Goal: Task Accomplishment & Management: Manage account settings

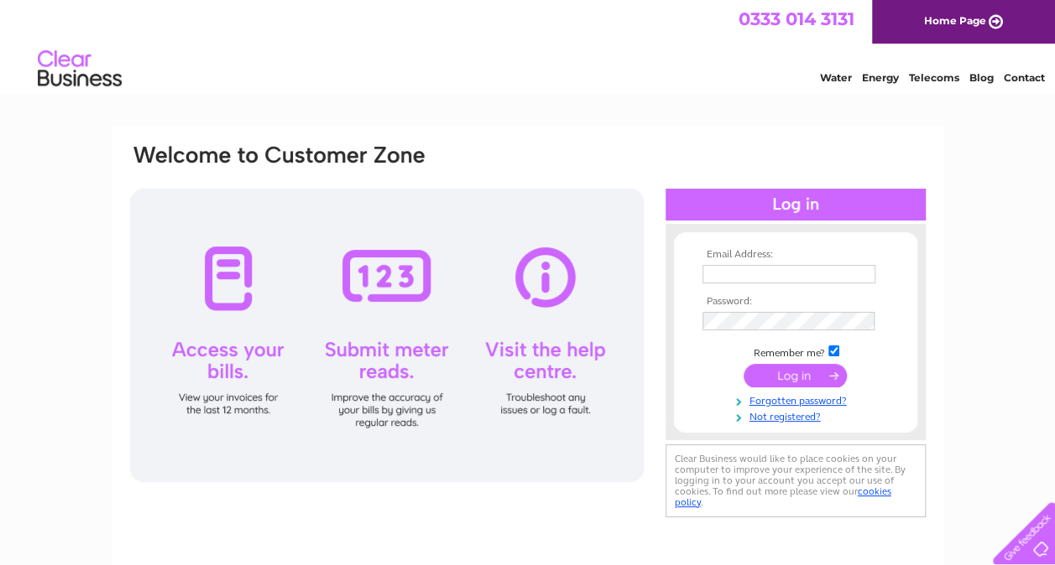
type input "[EMAIL_ADDRESS][DOMAIN_NAME]"
click at [788, 375] on input "submit" at bounding box center [794, 375] width 103 height 23
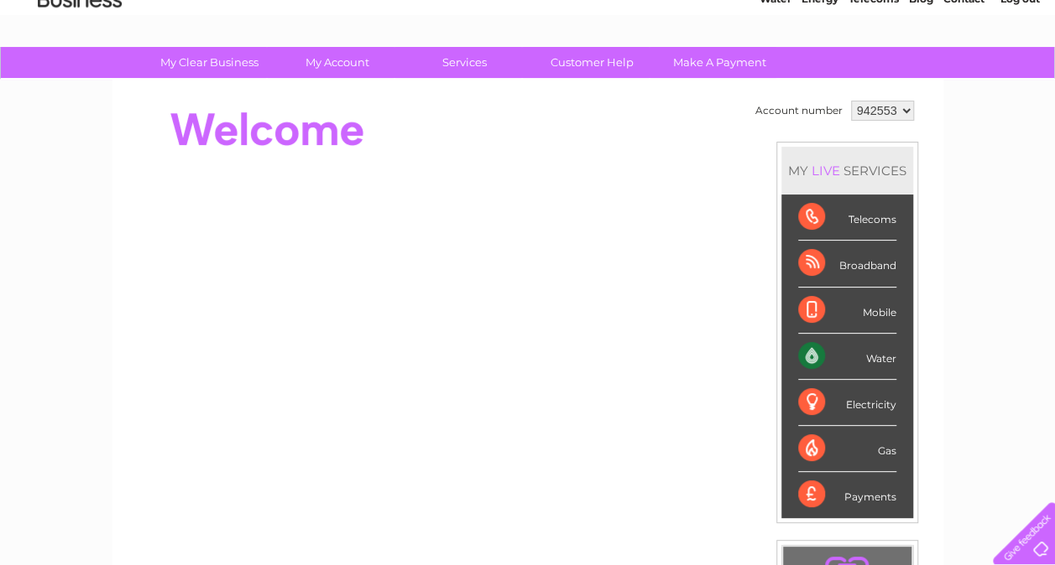
scroll to position [78, 0]
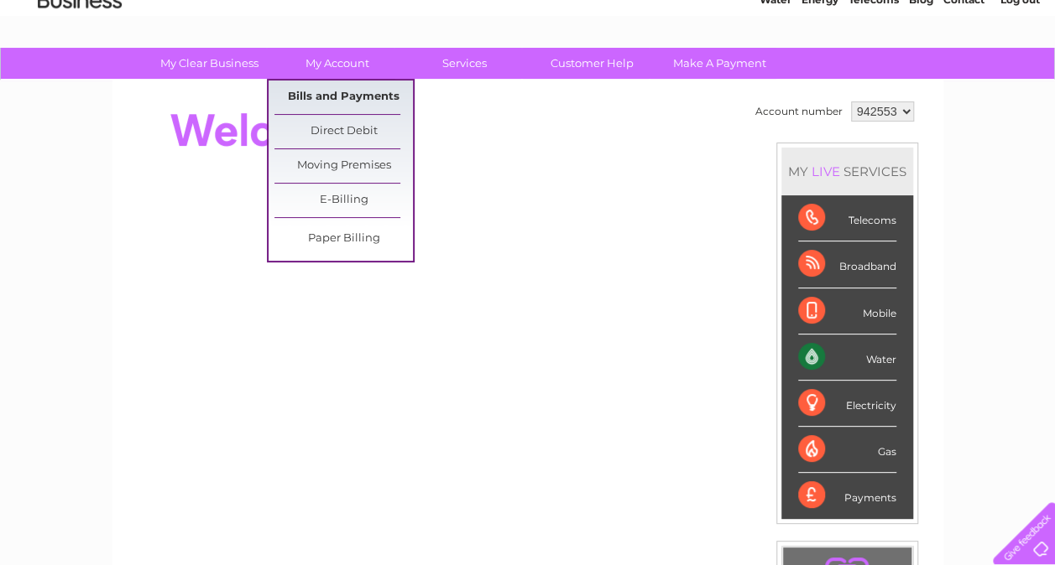
click at [341, 96] on link "Bills and Payments" at bounding box center [343, 98] width 138 height 34
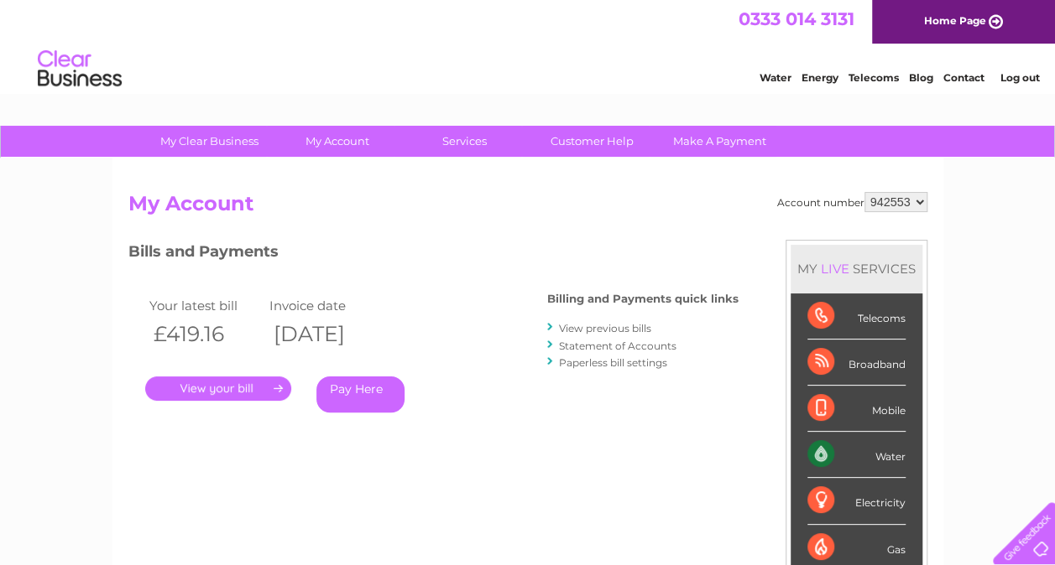
click at [221, 387] on link "." at bounding box center [218, 389] width 146 height 24
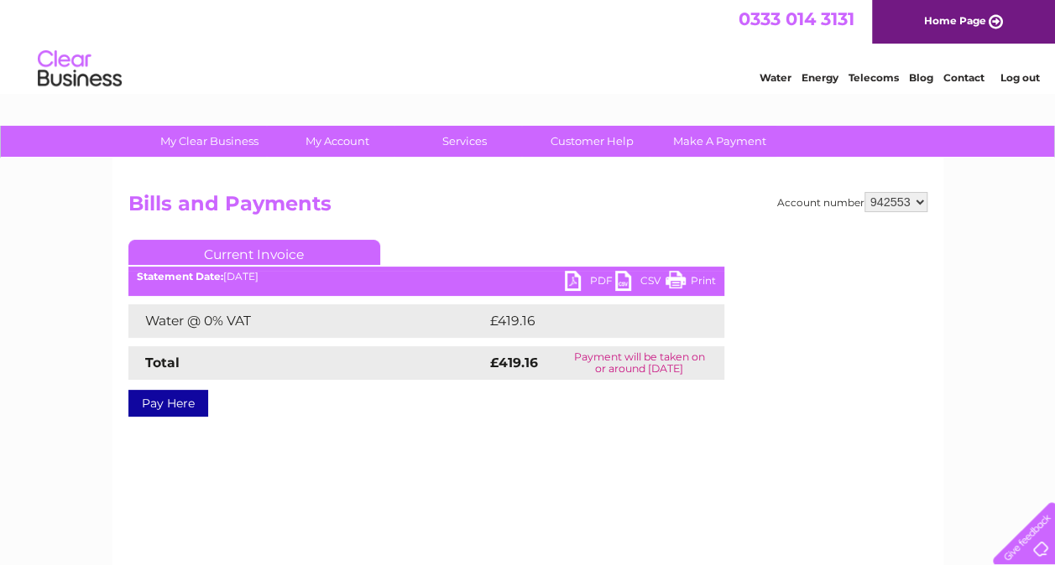
click at [575, 280] on link "PDF" at bounding box center [590, 283] width 50 height 24
